Goal: Use online tool/utility

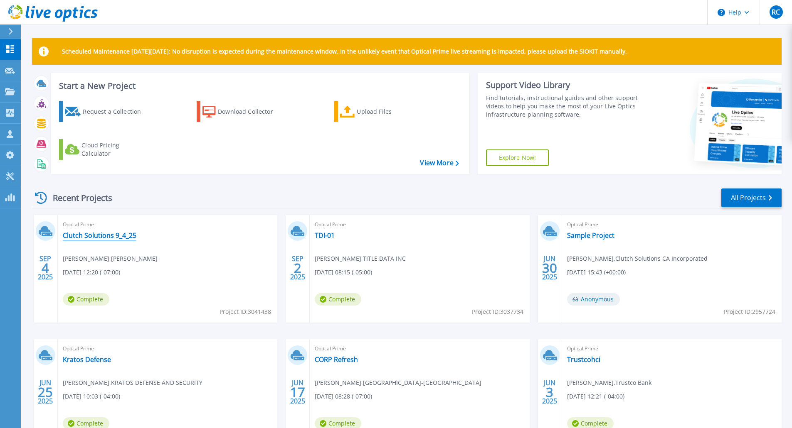
click at [115, 231] on link "Clutch Solutions 9_4_25" at bounding box center [100, 235] width 74 height 8
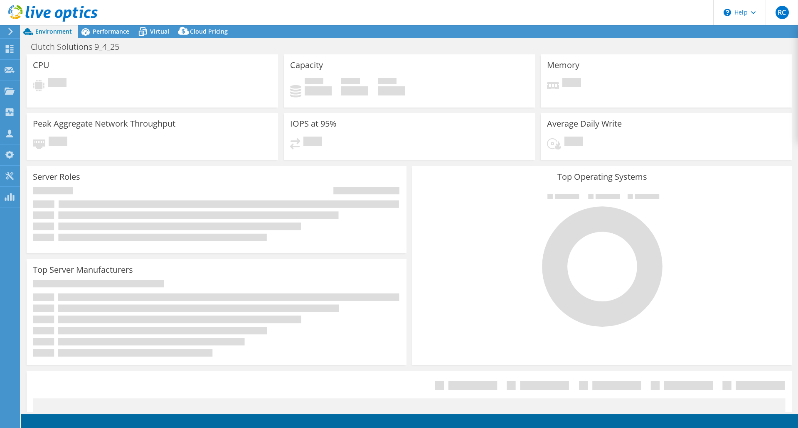
select select "USD"
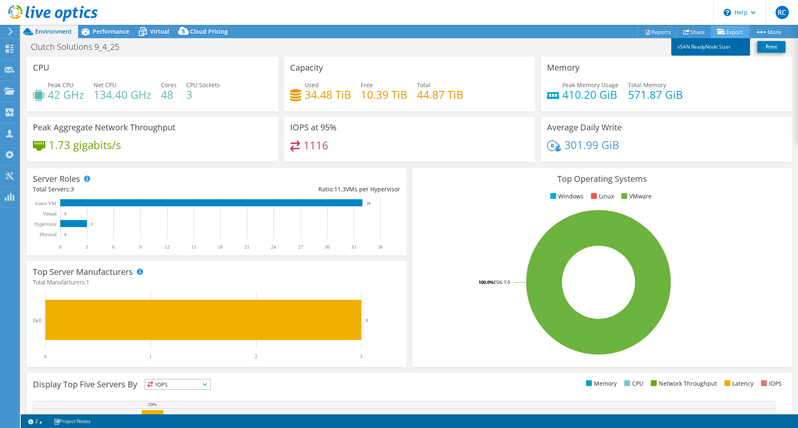
click at [713, 47] on link "vSAN ReadyNode Sizer" at bounding box center [710, 46] width 79 height 17
